Goal: Information Seeking & Learning: Learn about a topic

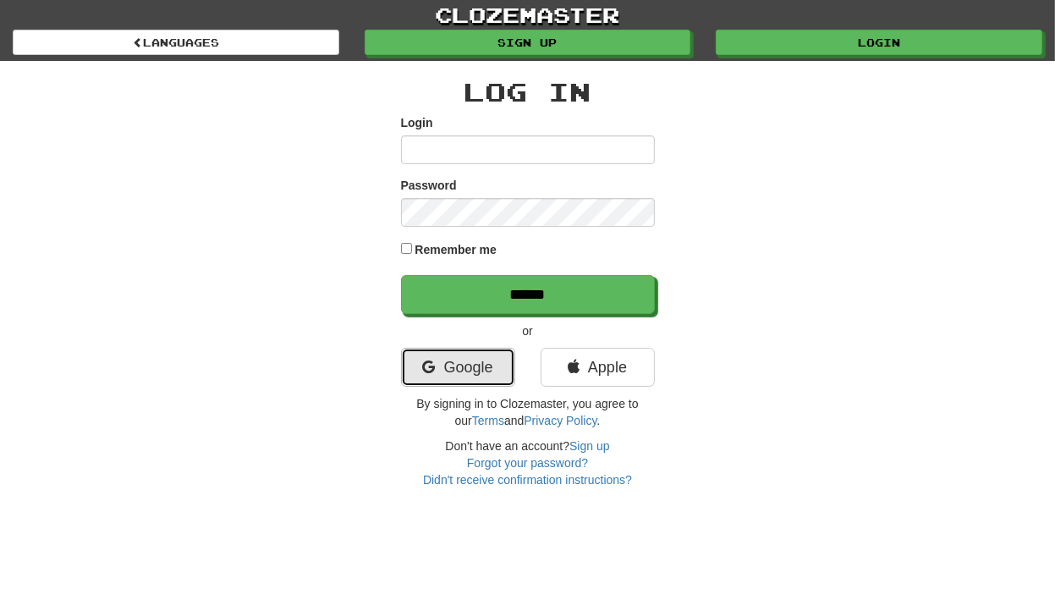
click at [440, 362] on link "Google" at bounding box center [458, 367] width 114 height 39
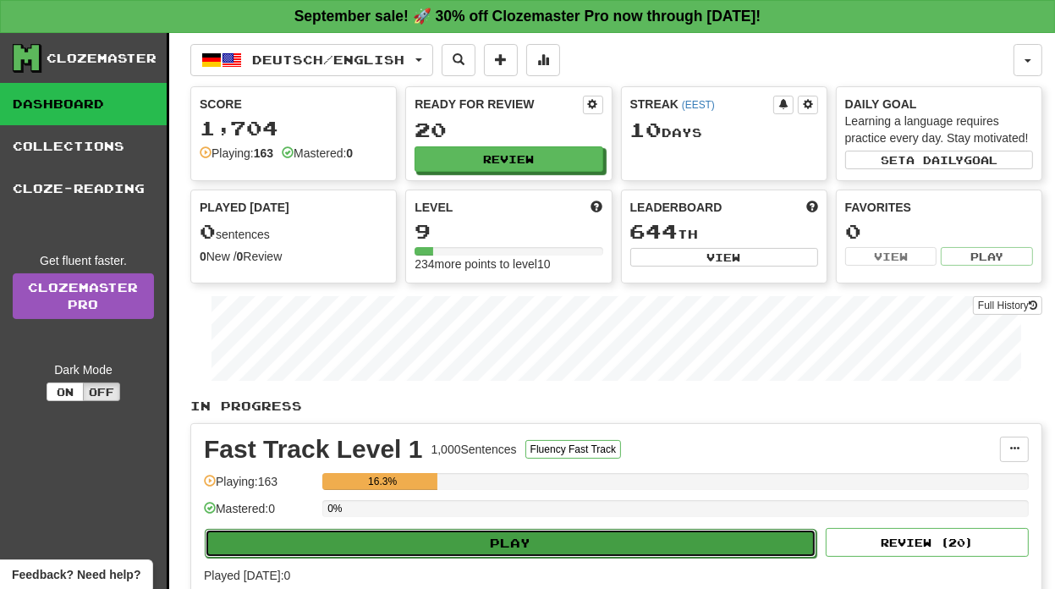
click at [500, 544] on button "Play" at bounding box center [511, 543] width 612 height 29
select select "**"
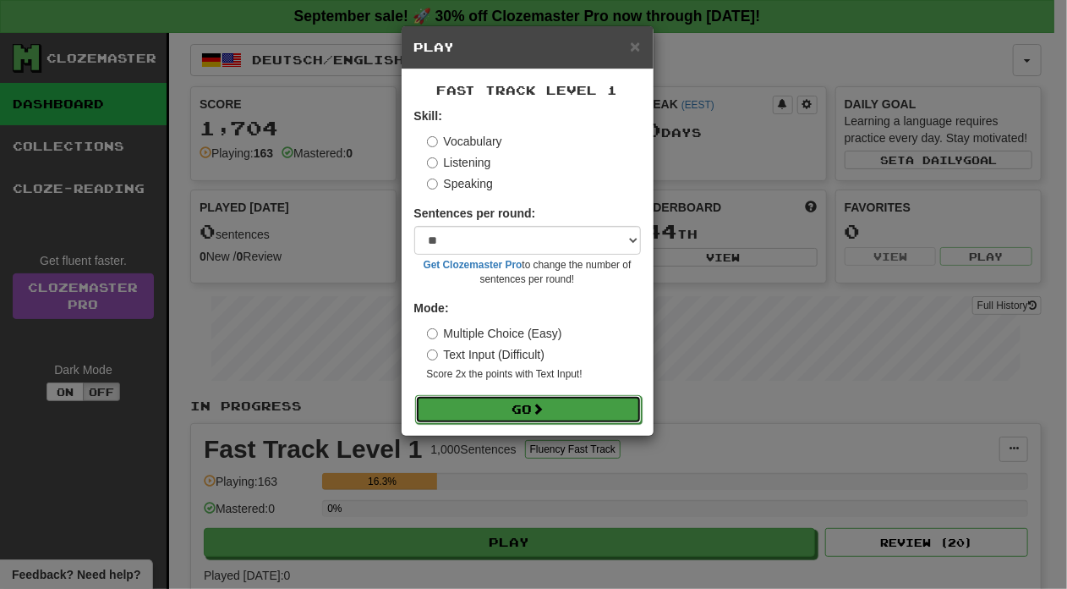
click at [507, 412] on button "Go" at bounding box center [528, 409] width 227 height 29
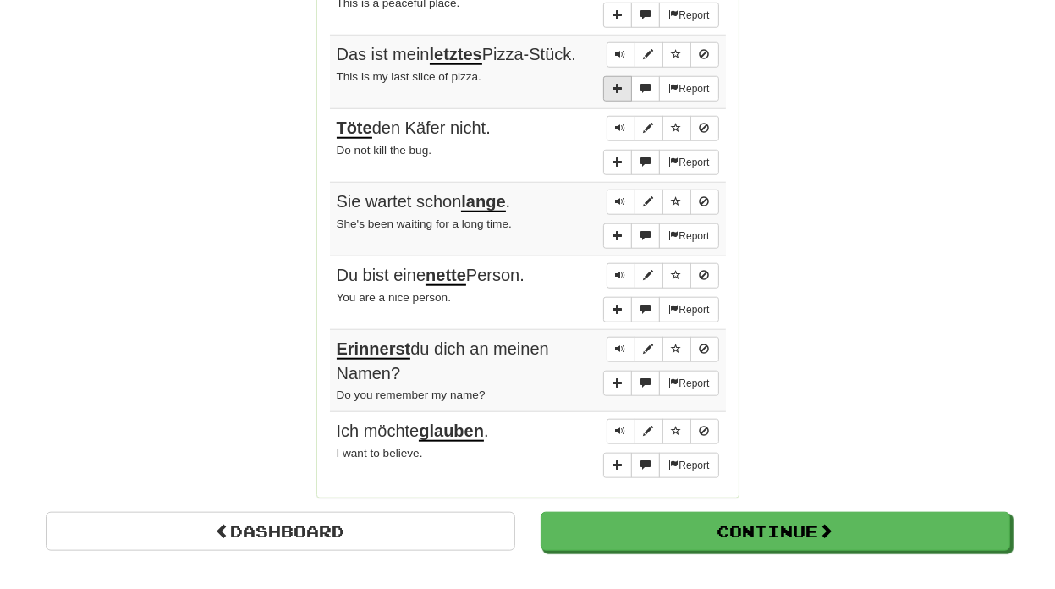
scroll to position [1314, 0]
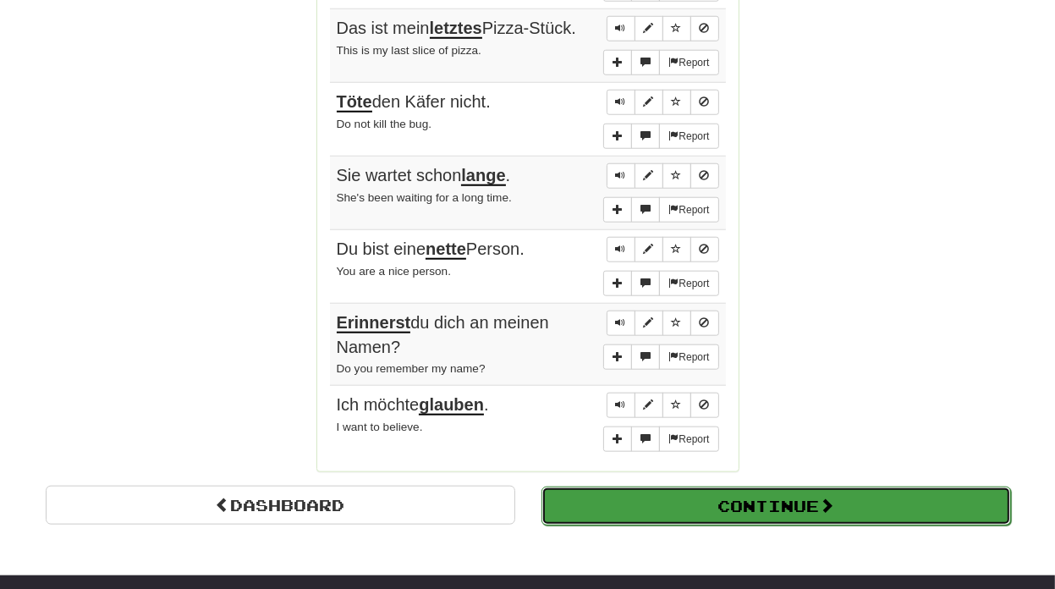
click at [740, 486] on button "Continue" at bounding box center [775, 505] width 469 height 39
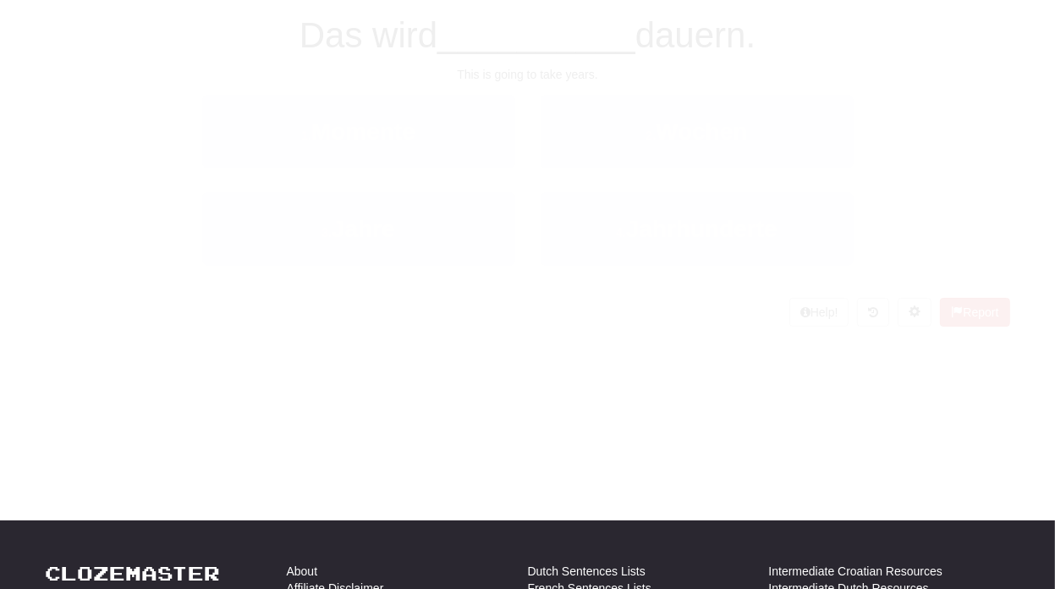
scroll to position [0, 0]
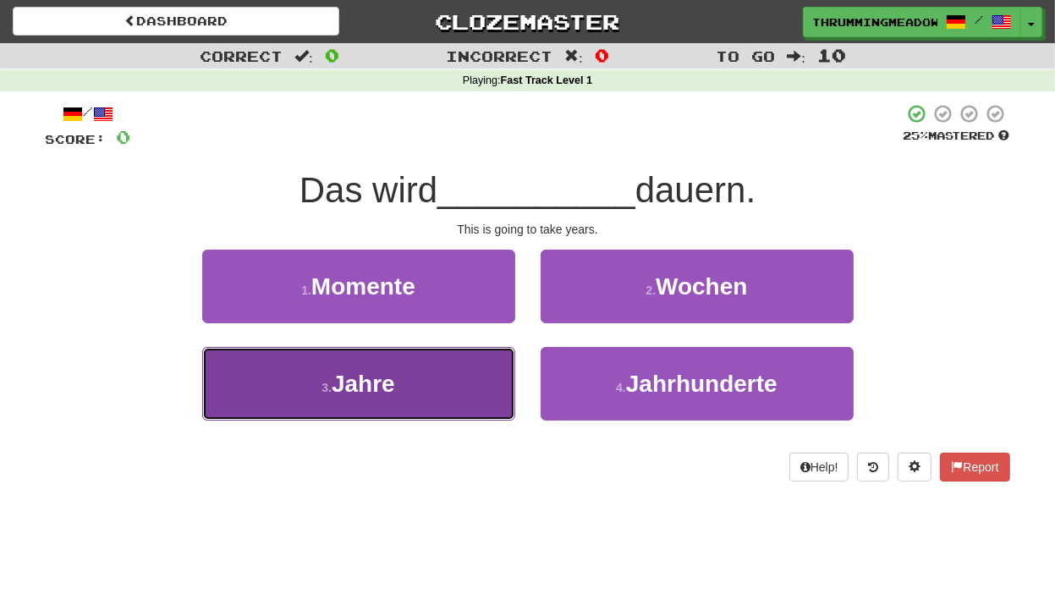
click at [382, 386] on span "Jahre" at bounding box center [363, 383] width 63 height 26
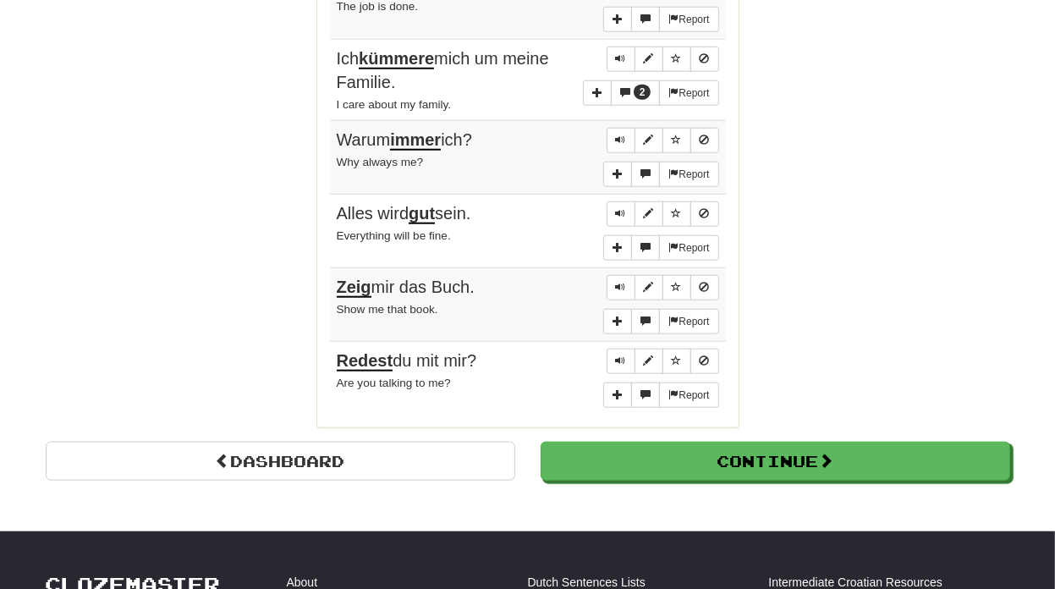
scroll to position [1340, 0]
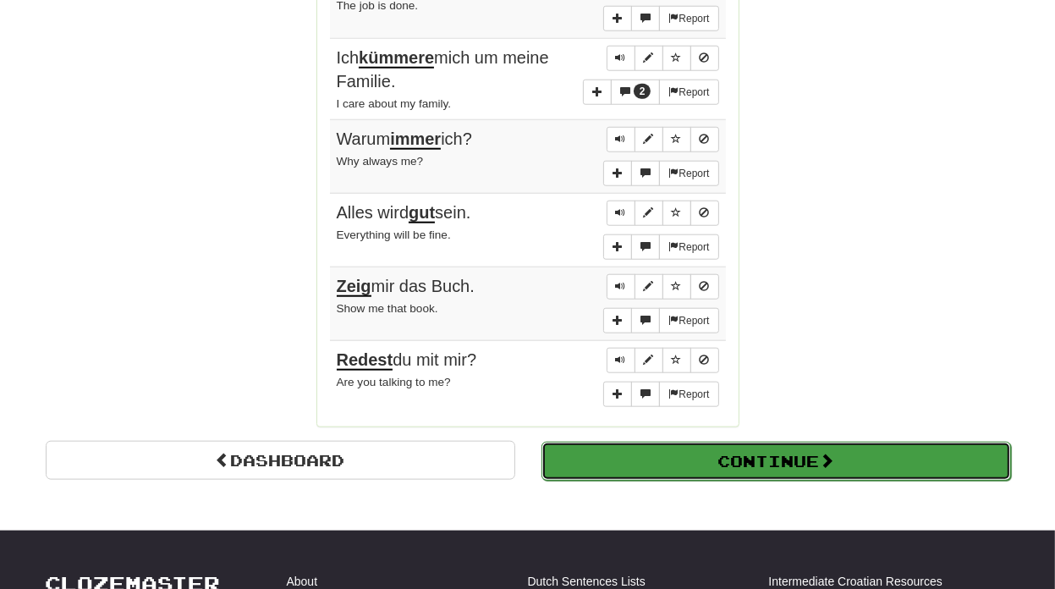
click at [787, 446] on button "Continue" at bounding box center [775, 461] width 469 height 39
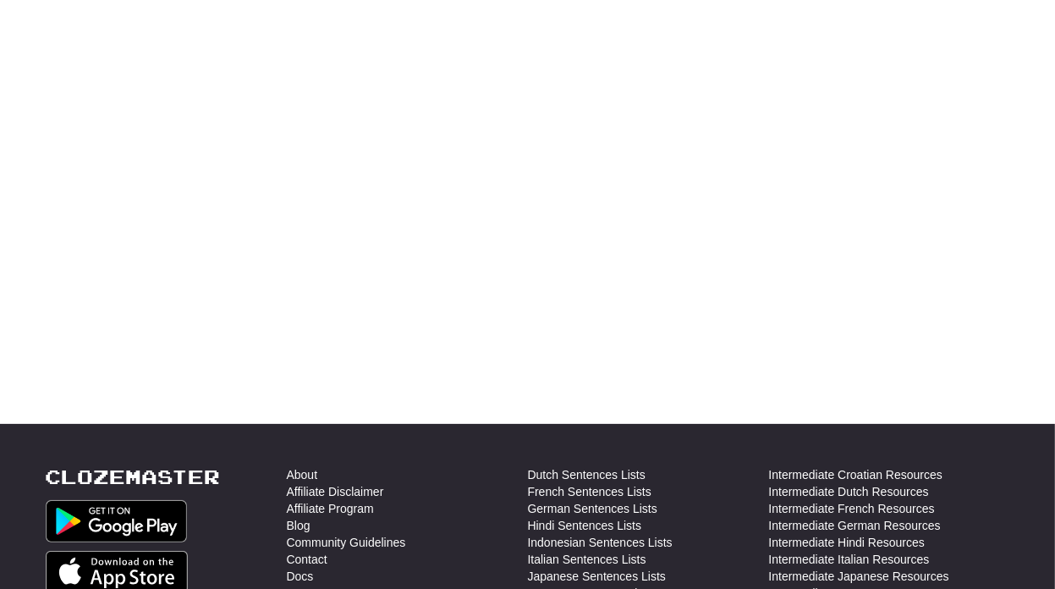
scroll to position [0, 0]
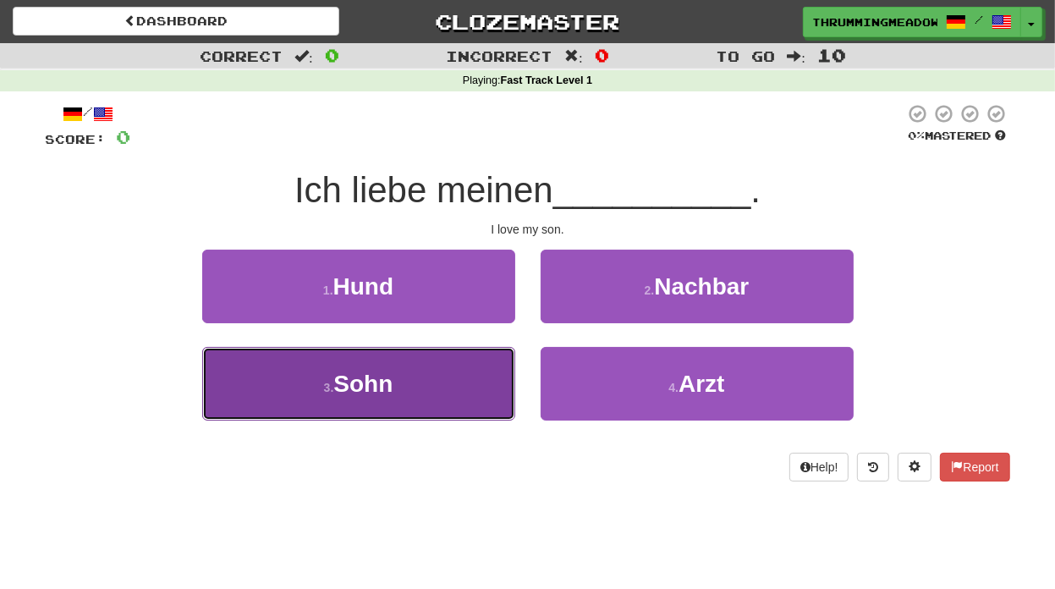
click at [403, 375] on button "3 . Sohn" at bounding box center [358, 384] width 313 height 74
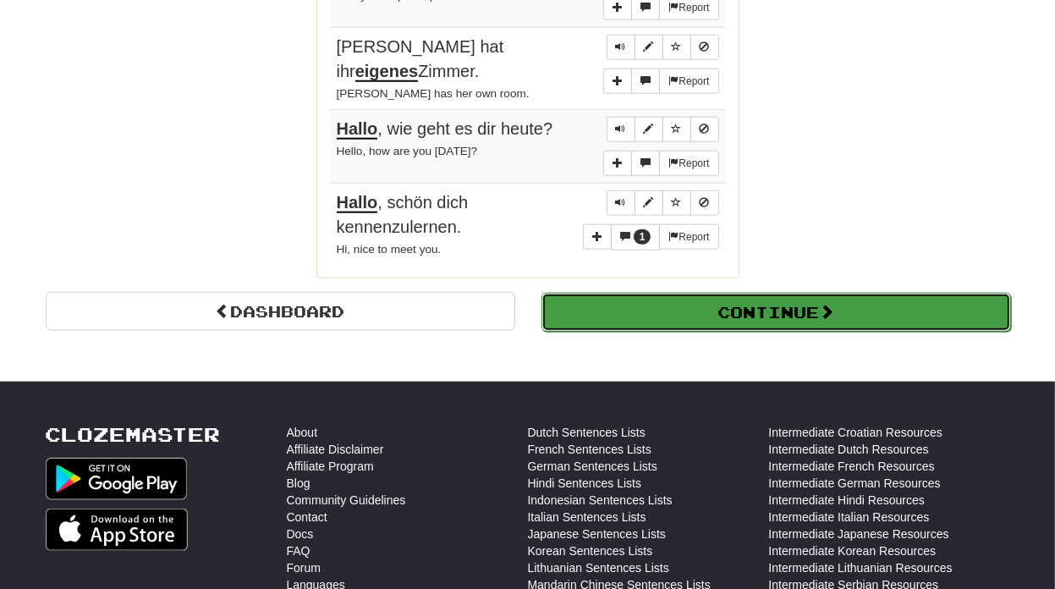
click at [772, 293] on button "Continue" at bounding box center [775, 312] width 469 height 39
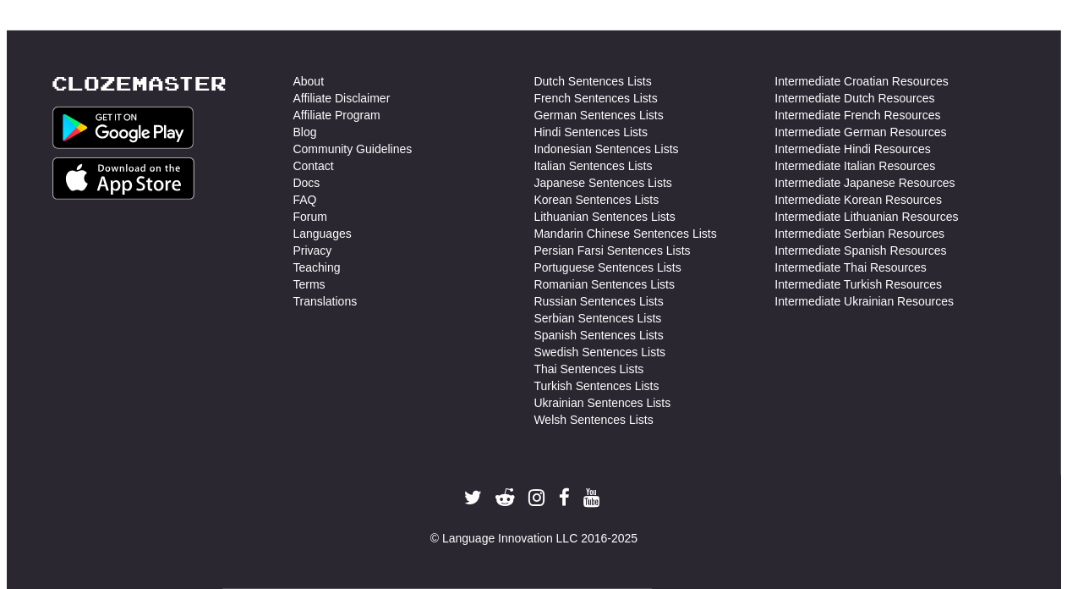
scroll to position [601, 0]
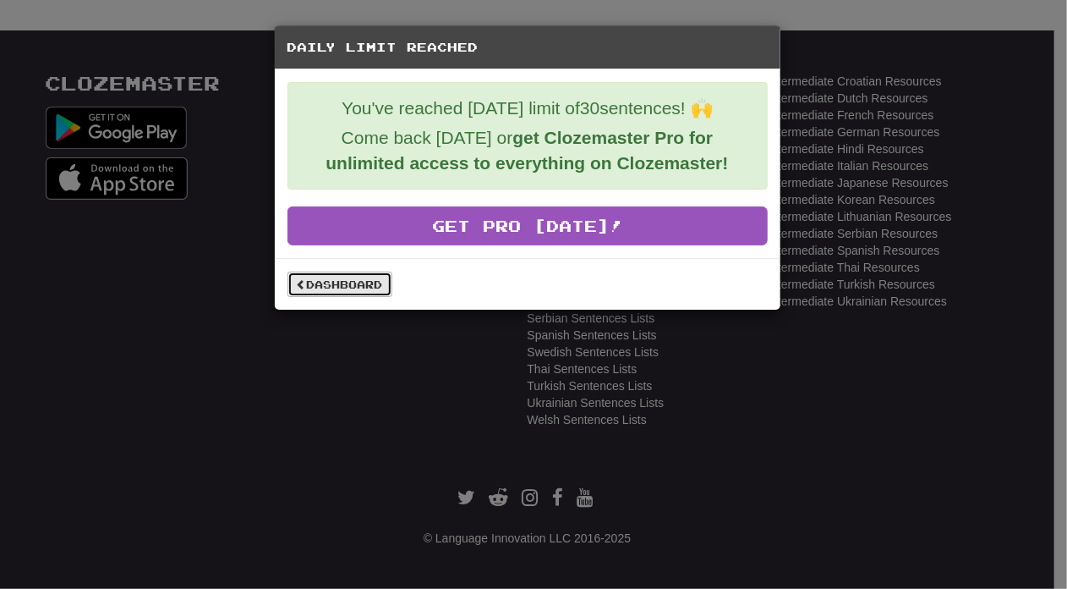
click at [337, 283] on link "Dashboard" at bounding box center [340, 284] width 105 height 25
